Goal: Information Seeking & Learning: Learn about a topic

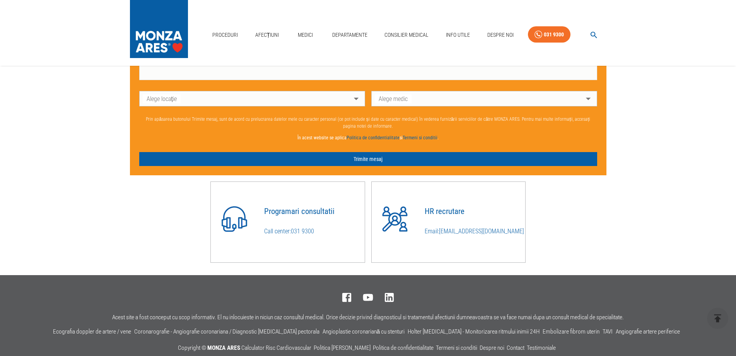
scroll to position [631, 0]
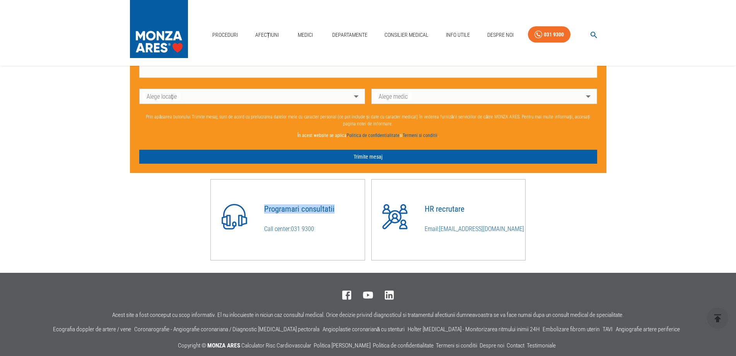
drag, startPoint x: 265, startPoint y: 213, endPoint x: 347, endPoint y: 214, distance: 82.4
click at [347, 213] on h4 "Programari consultatii" at bounding box center [314, 209] width 101 height 9
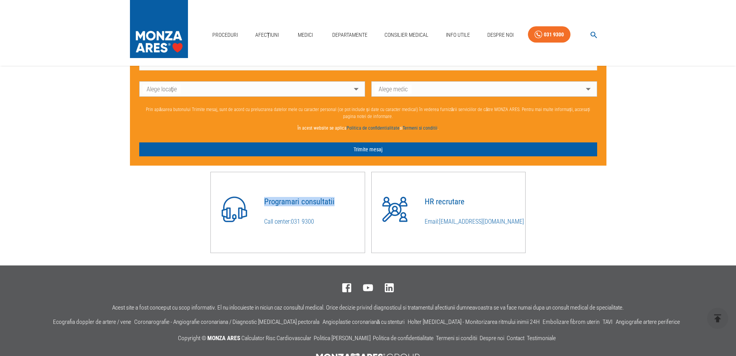
scroll to position [671, 0]
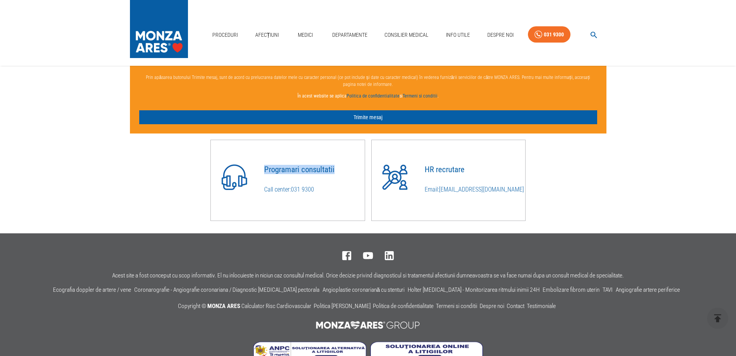
click at [309, 192] on link "031 9300" at bounding box center [302, 189] width 23 height 7
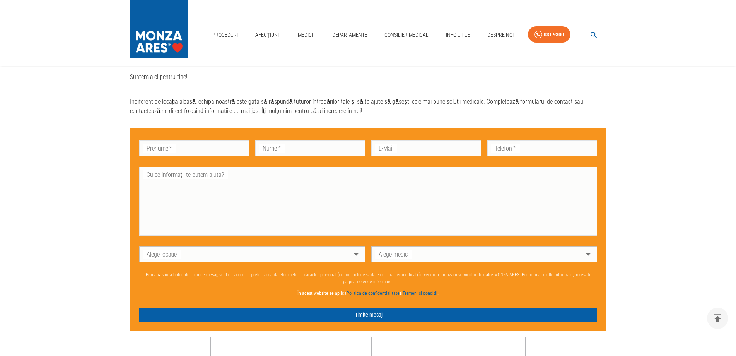
scroll to position [693, 0]
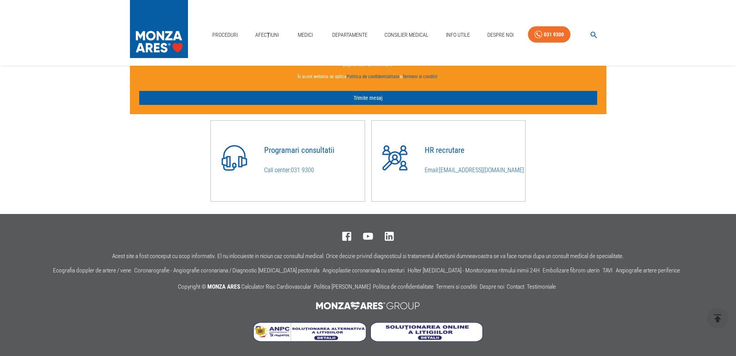
drag, startPoint x: 483, startPoint y: 171, endPoint x: 442, endPoint y: 174, distance: 41.1
click at [441, 173] on p "Email: [EMAIL_ADDRESS][DOMAIN_NAME]" at bounding box center [475, 170] width 101 height 9
click at [600, 161] on div "Programari consultatii Call center: [PHONE_NUMBER] HR recrutare Email: [EMAIL_A…" at bounding box center [365, 157] width 483 height 87
drag, startPoint x: 497, startPoint y: 171, endPoint x: 441, endPoint y: 173, distance: 56.1
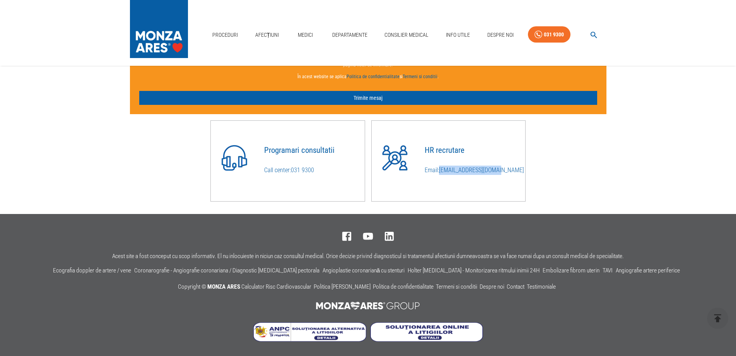
click at [441, 173] on p "Email: [EMAIL_ADDRESS][DOMAIN_NAME]" at bounding box center [475, 170] width 101 height 9
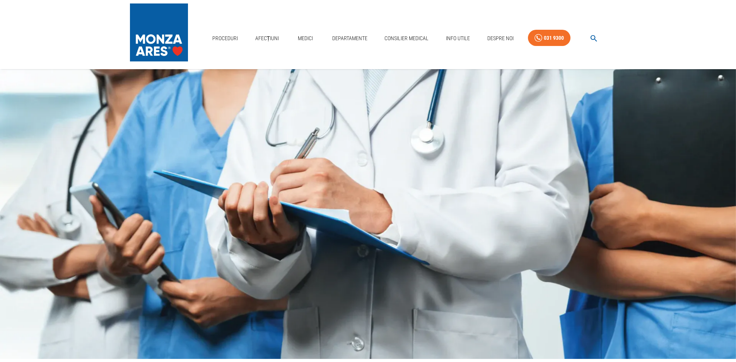
scroll to position [0, 0]
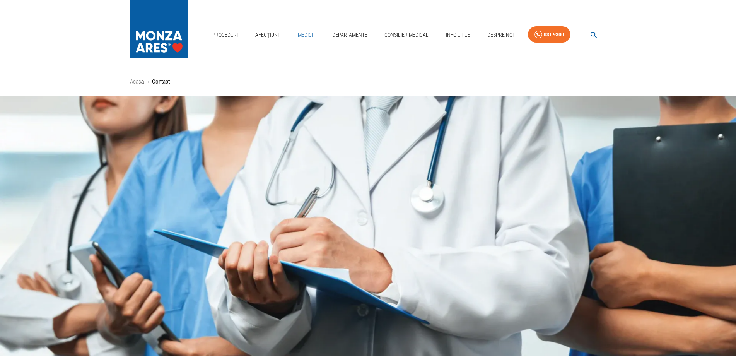
click at [307, 37] on link "Medici" at bounding box center [305, 35] width 25 height 16
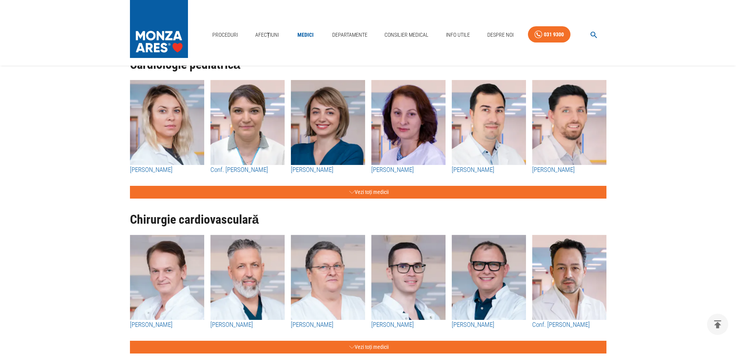
scroll to position [276, 0]
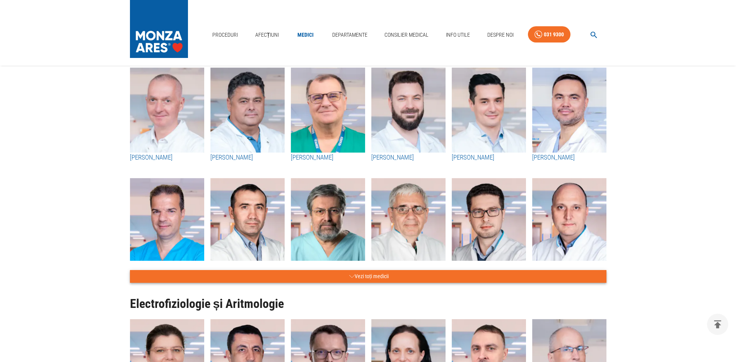
click at [376, 273] on button "Vezi toți medicii" at bounding box center [368, 276] width 476 height 13
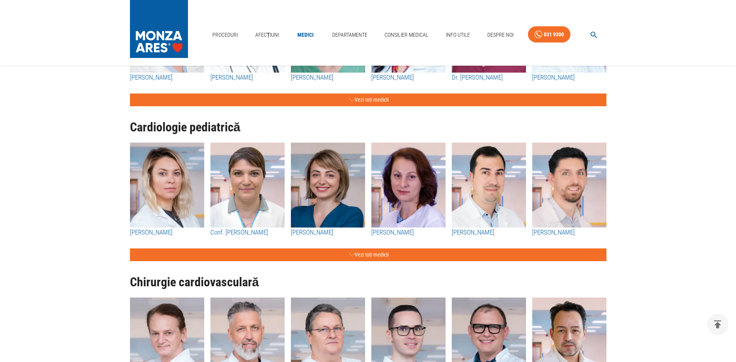
scroll to position [1302, 0]
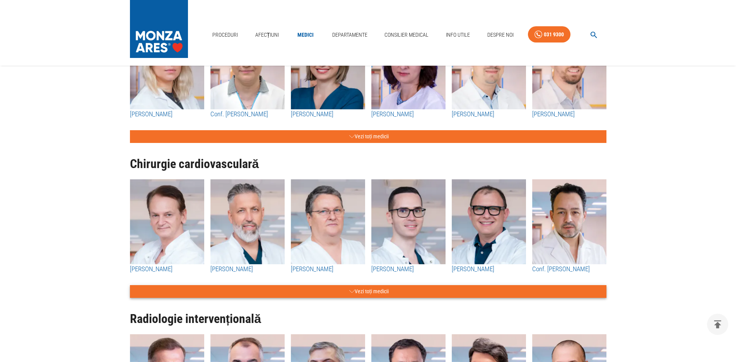
click at [384, 289] on button "Vezi toți medicii" at bounding box center [368, 291] width 476 height 13
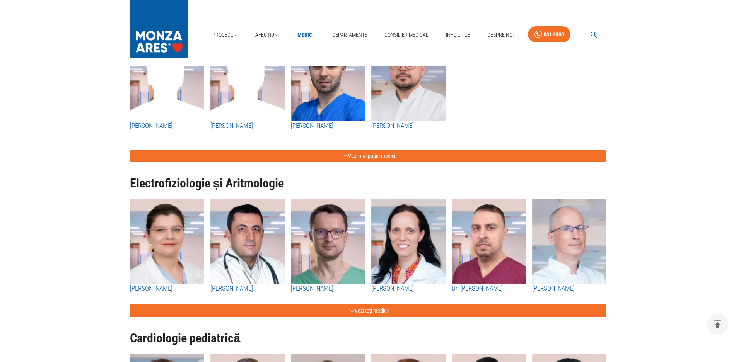
scroll to position [986, 0]
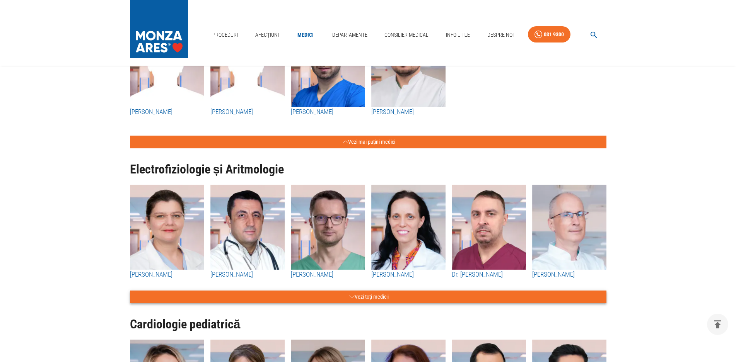
click at [386, 295] on button "Vezi toți medicii" at bounding box center [368, 297] width 476 height 13
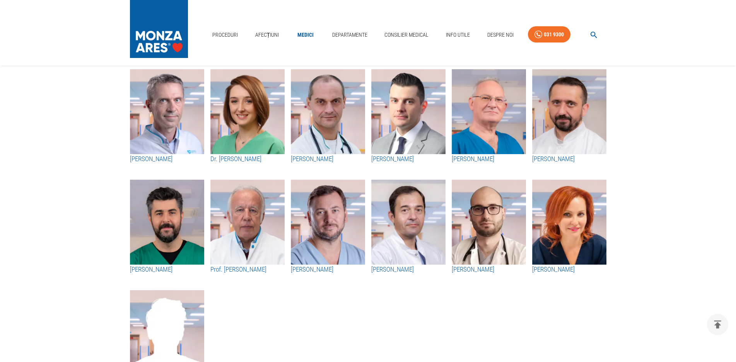
scroll to position [1262, 0]
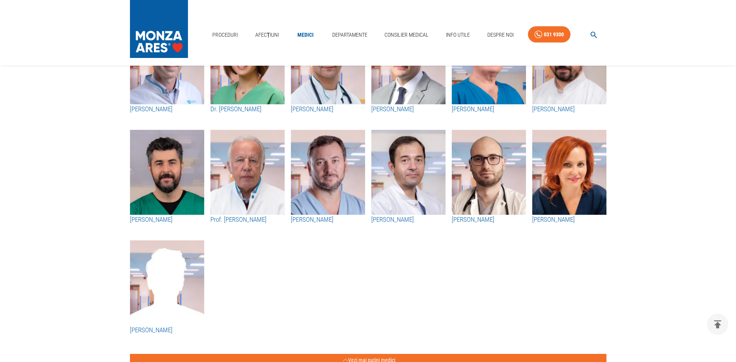
click at [258, 220] on h3 "Prof. [PERSON_NAME]" at bounding box center [247, 220] width 74 height 10
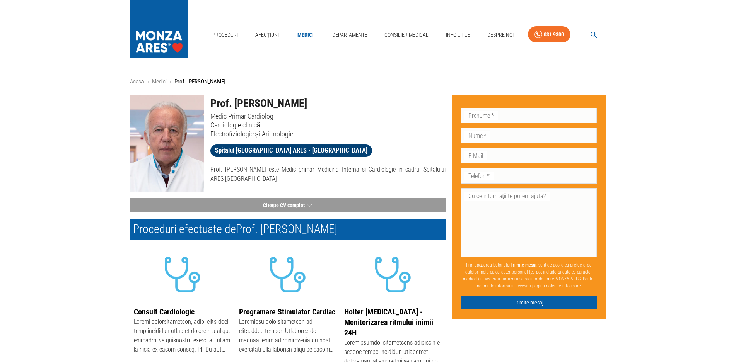
click at [269, 150] on span "Spitalul [GEOGRAPHIC_DATA] ARES - [GEOGRAPHIC_DATA]" at bounding box center [291, 151] width 162 height 10
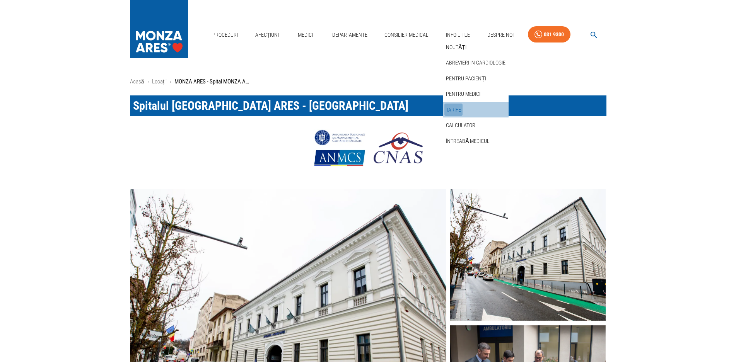
click at [460, 107] on link "Tarife" at bounding box center [453, 110] width 18 height 13
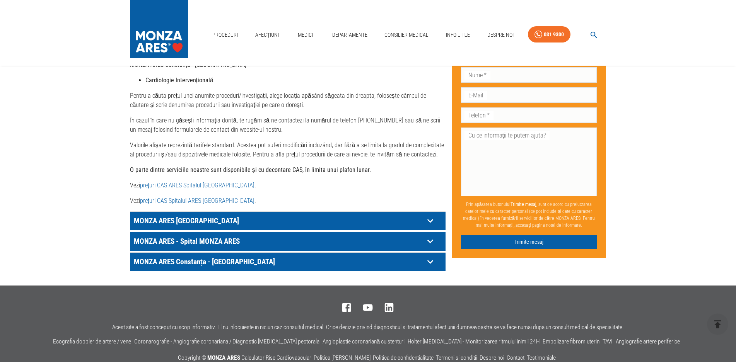
scroll to position [394, 0]
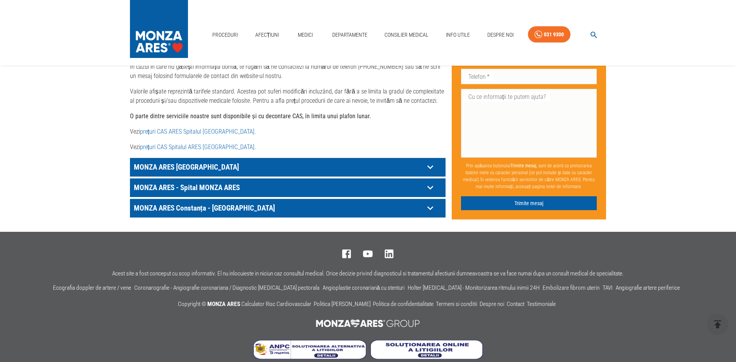
click at [229, 184] on p "MONZA ARES - Spital MONZA ARES" at bounding box center [278, 188] width 292 height 12
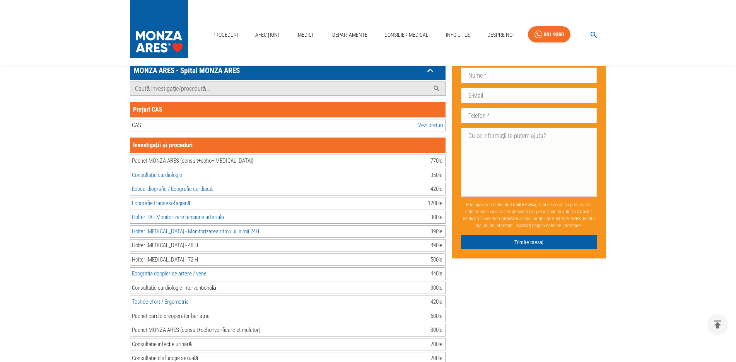
scroll to position [513, 0]
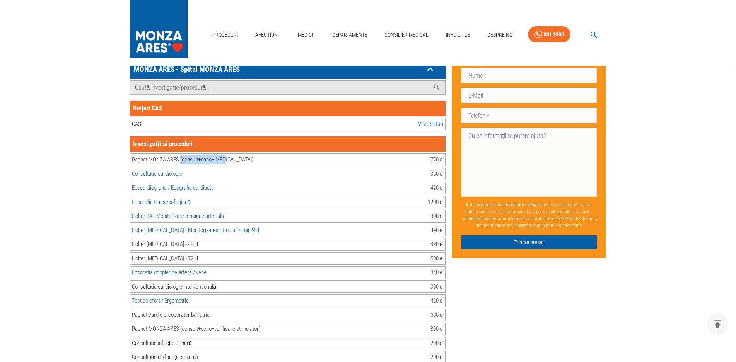
drag, startPoint x: 181, startPoint y: 153, endPoint x: 229, endPoint y: 153, distance: 47.6
click at [229, 154] on div "Pachet MONZA ARES (consult+echo+[MEDICAL_DATA]) 770 lei" at bounding box center [288, 160] width 316 height 13
click at [251, 154] on div "Pachet MONZA ARES (consult+echo+[MEDICAL_DATA]) 770 lei" at bounding box center [288, 160] width 316 height 13
drag, startPoint x: 230, startPoint y: 154, endPoint x: 131, endPoint y: 154, distance: 99.0
click at [131, 154] on div "Pachet MONZA ARES (consult+echo+[MEDICAL_DATA]) 770 lei" at bounding box center [288, 160] width 316 height 13
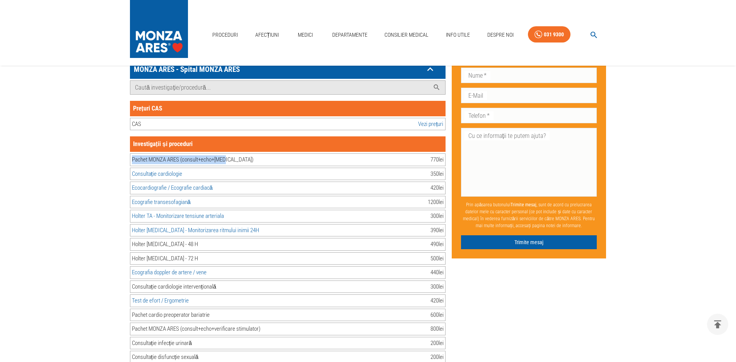
click at [439, 120] on link "Vezi prețuri" at bounding box center [430, 124] width 25 height 9
drag, startPoint x: 239, startPoint y: 156, endPoint x: 108, endPoint y: 155, distance: 131.1
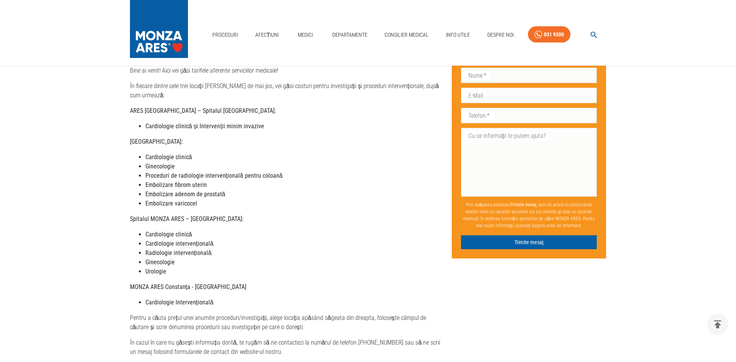
scroll to position [0, 0]
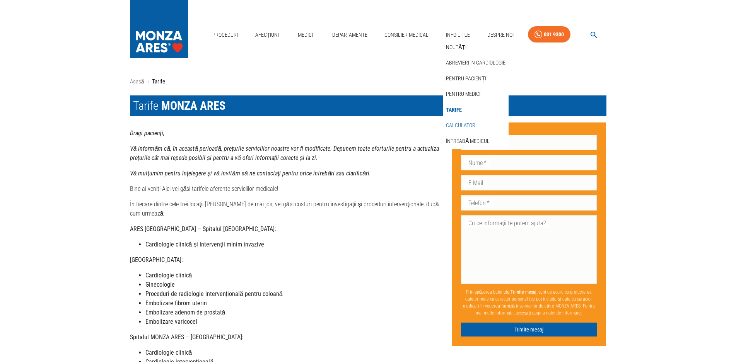
click at [460, 121] on link "Calculator" at bounding box center [460, 125] width 32 height 13
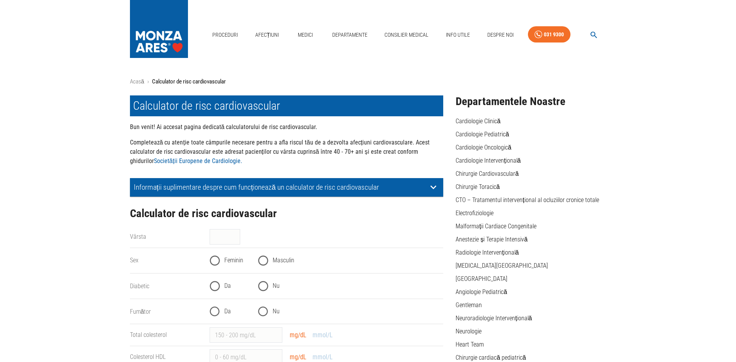
scroll to position [158, 0]
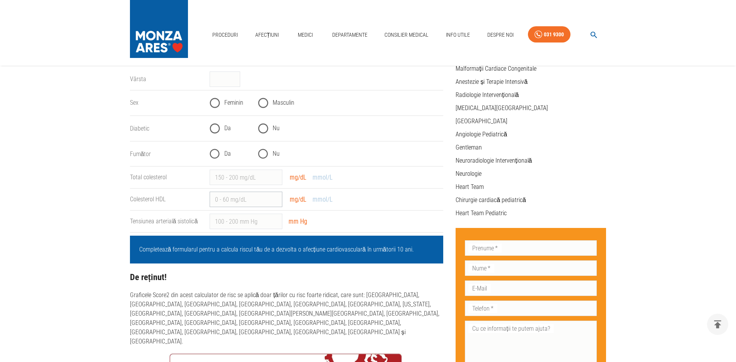
click at [254, 199] on input "Colesterol HDL" at bounding box center [246, 199] width 73 height 15
click at [251, 220] on input "Tensiunea arterială sistolică" at bounding box center [246, 221] width 73 height 15
drag, startPoint x: 1, startPoint y: 179, endPoint x: 47, endPoint y: 184, distance: 45.9
click at [2, 179] on div "Acasă › Calculator de risc cardiovascular Calculator de risc cardiovascular Bun…" at bounding box center [368, 365] width 736 height 891
click at [95, 186] on div "Acasă › Calculator de risc cardiovascular Calculator de risc cardiovascular Bun…" at bounding box center [368, 365] width 736 height 891
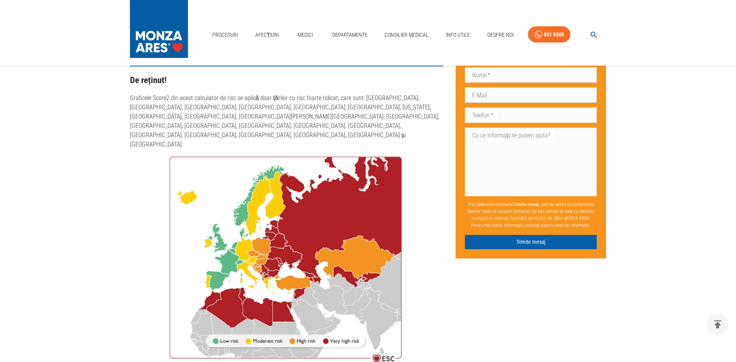
scroll to position [0, 0]
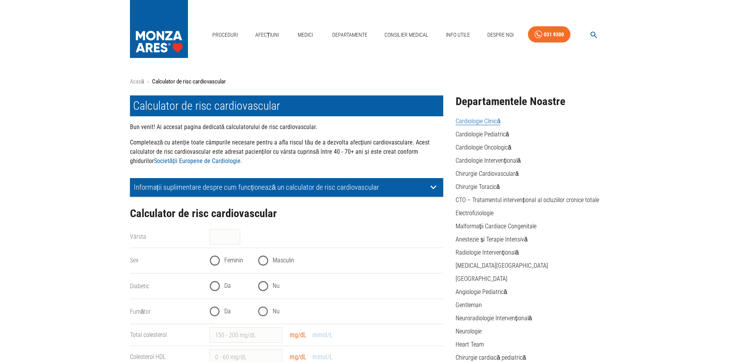
click at [492, 122] on link "Cardiologie Clinică" at bounding box center [478, 122] width 45 height 8
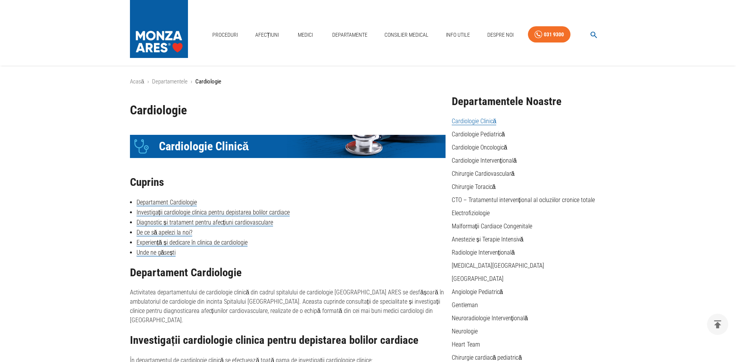
scroll to position [104, 0]
